Goal: Task Accomplishment & Management: Manage account settings

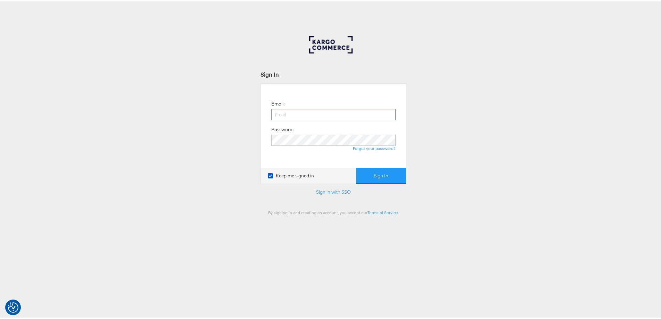
click at [283, 117] on input "email" at bounding box center [333, 113] width 124 height 11
type input "[PERSON_NAME][EMAIL_ADDRESS][PERSON_NAME][DOMAIN_NAME]"
click at [356, 167] on button "Sign In" at bounding box center [381, 175] width 50 height 16
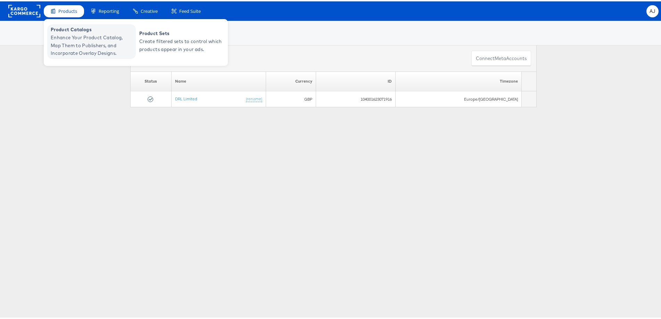
click at [64, 30] on span "Product Catalogs" at bounding box center [92, 28] width 83 height 8
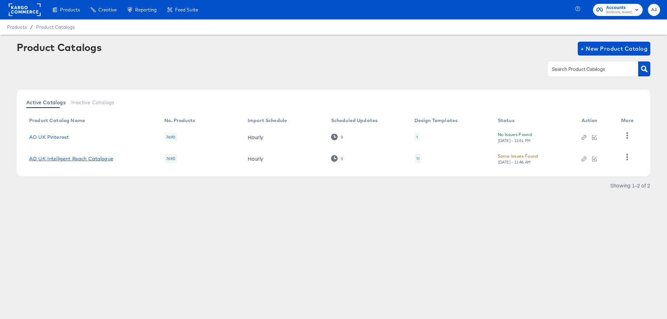
click at [83, 162] on link "AO UK Intelligent Reach Catalogue" at bounding box center [71, 159] width 84 height 6
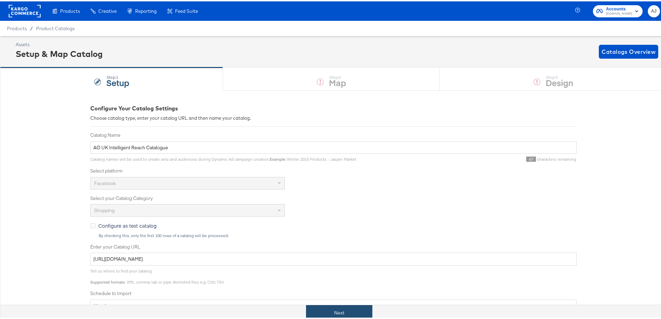
click at [356, 313] on button "Next" at bounding box center [339, 312] width 66 height 16
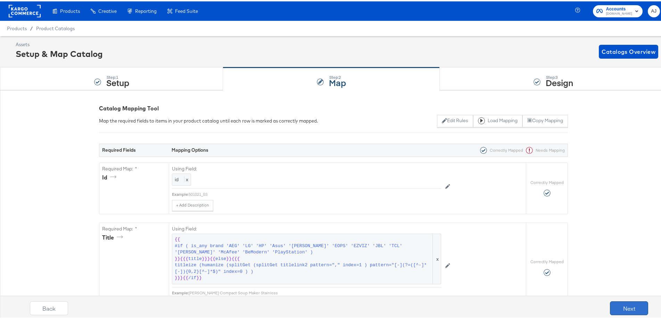
click at [630, 307] on button "Next" at bounding box center [629, 307] width 38 height 14
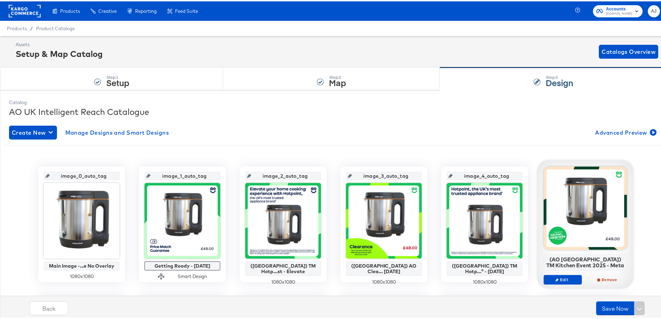
click at [26, 8] on rect at bounding box center [25, 9] width 32 height 13
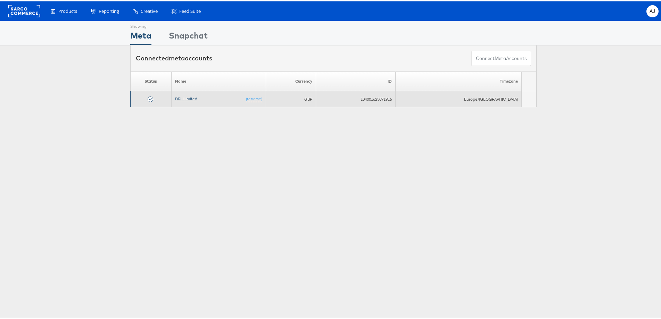
click at [184, 95] on link "DRL Limited" at bounding box center [186, 97] width 22 height 5
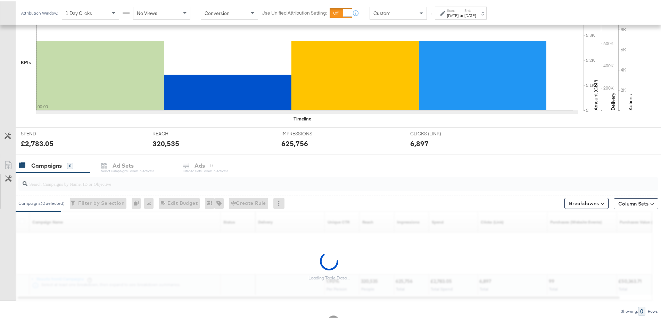
scroll to position [174, 0]
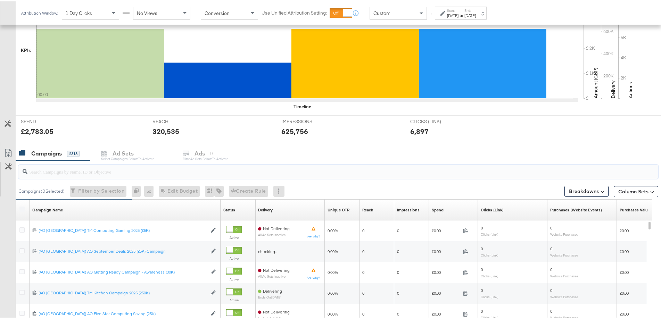
click at [98, 174] on input "search" at bounding box center [313, 168] width 572 height 14
paste input "(AO [GEOGRAPHIC_DATA]) AO September Deals 2025 (£5K) Campaign"
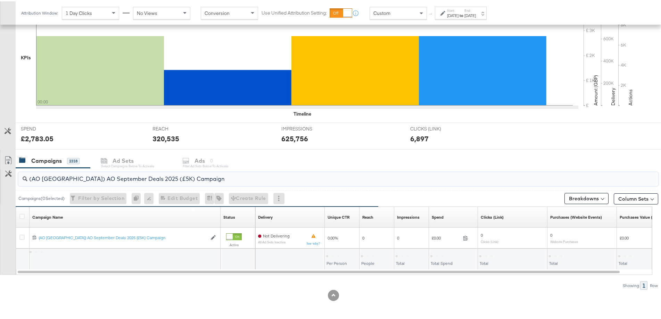
scroll to position [166, 0]
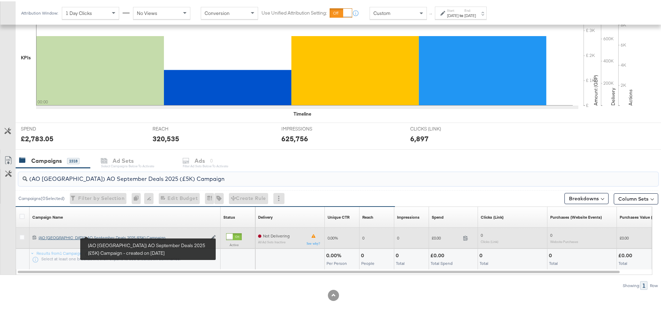
type input "(AO [GEOGRAPHIC_DATA]) AO September Deals 2025 (£5K) Campaign"
click at [106, 234] on div "(AO [GEOGRAPHIC_DATA]) AO September Deals 2025 (£5K) Campaign (AO [GEOGRAPHIC_D…" at bounding box center [123, 237] width 168 height 6
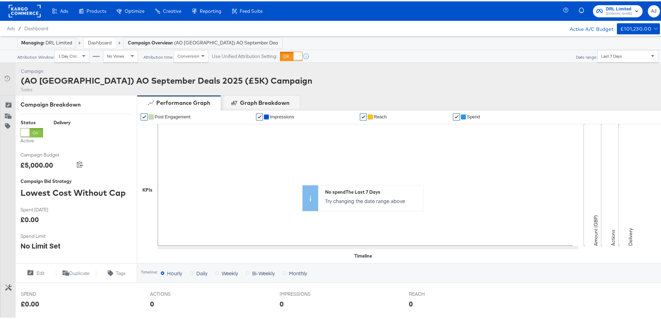
scroll to position [206, 0]
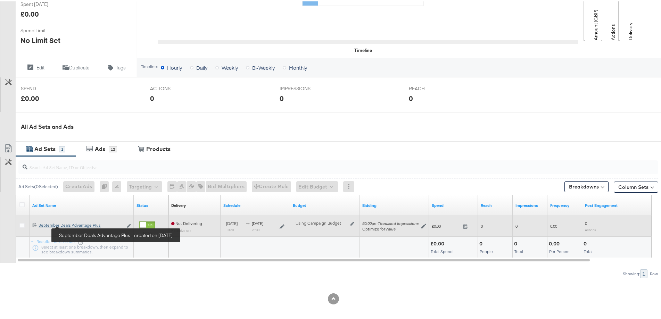
click at [77, 224] on div "September Deals Advantage Plus September Deals Advantage Plus" at bounding box center [81, 224] width 84 height 6
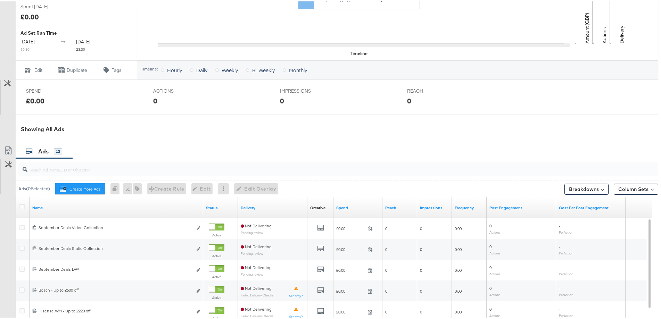
scroll to position [272, 0]
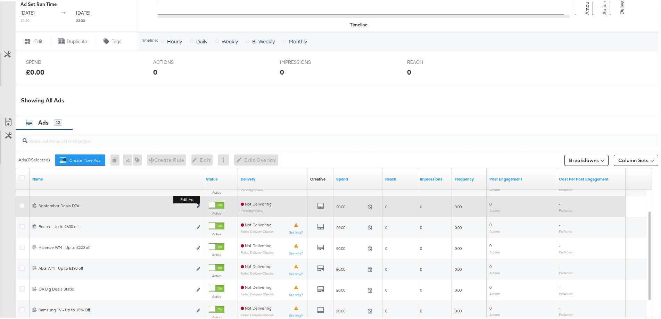
click at [197, 207] on icon "link" at bounding box center [198, 205] width 3 height 4
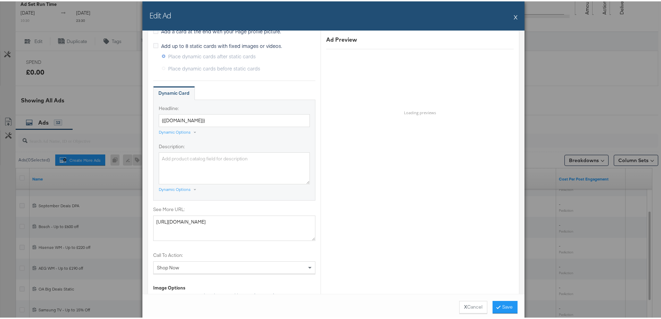
scroll to position [521, 0]
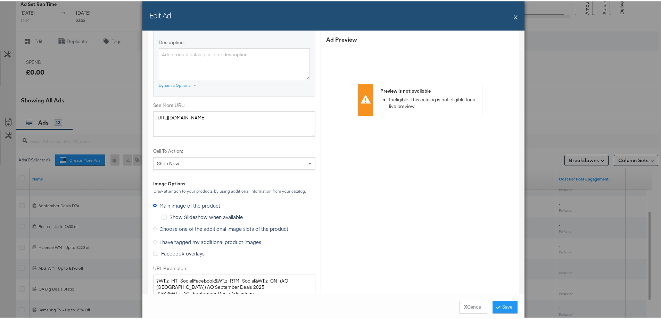
click at [159, 226] on span "Choose one of the additional image slots of the product" at bounding box center [223, 227] width 129 height 7
click at [0, 0] on input "Choose one of the additional image slots of the product" at bounding box center [0, 0] width 0 height 0
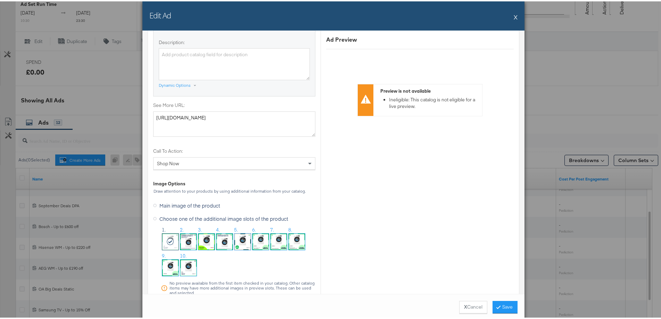
click at [271, 242] on img at bounding box center [279, 240] width 16 height 16
click at [512, 306] on button "Save" at bounding box center [505, 306] width 25 height 13
